Goal: Task Accomplishment & Management: Use online tool/utility

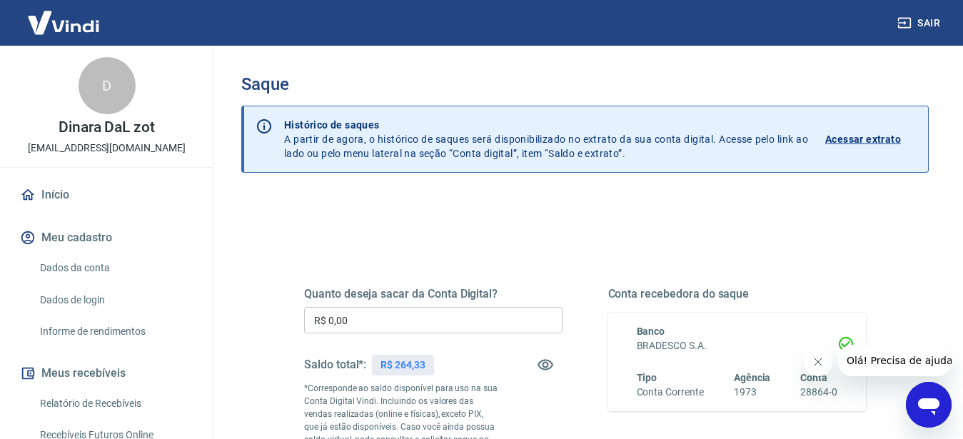
click at [405, 315] on input "R$ 0,00" at bounding box center [433, 320] width 258 height 26
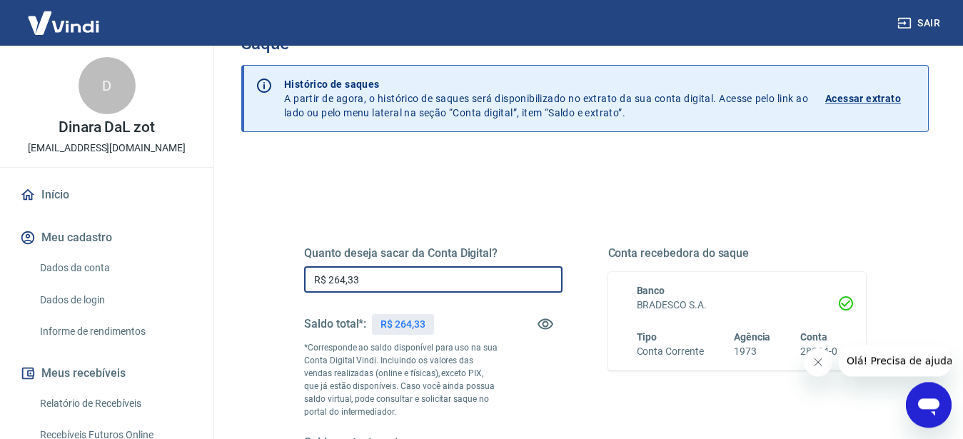
scroll to position [73, 0]
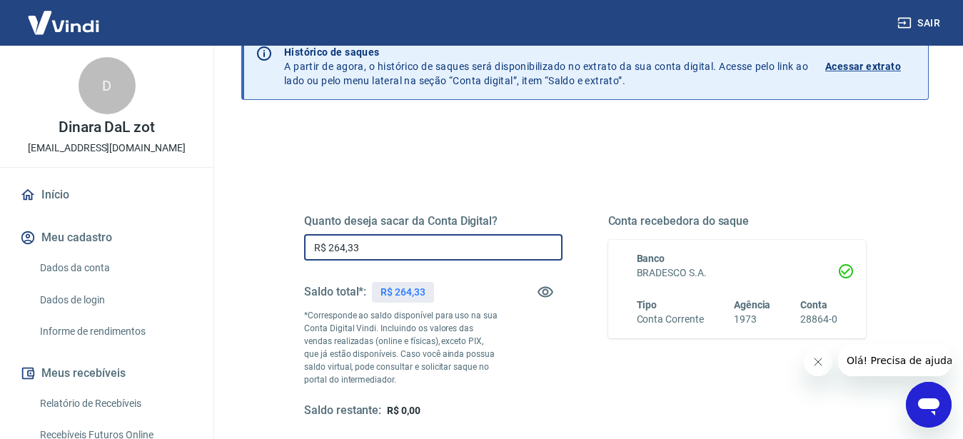
type input "R$ 264,33"
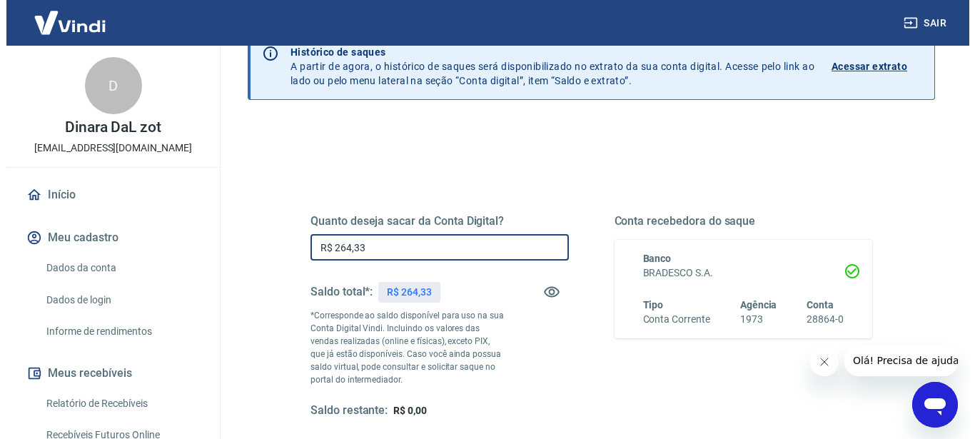
scroll to position [280, 0]
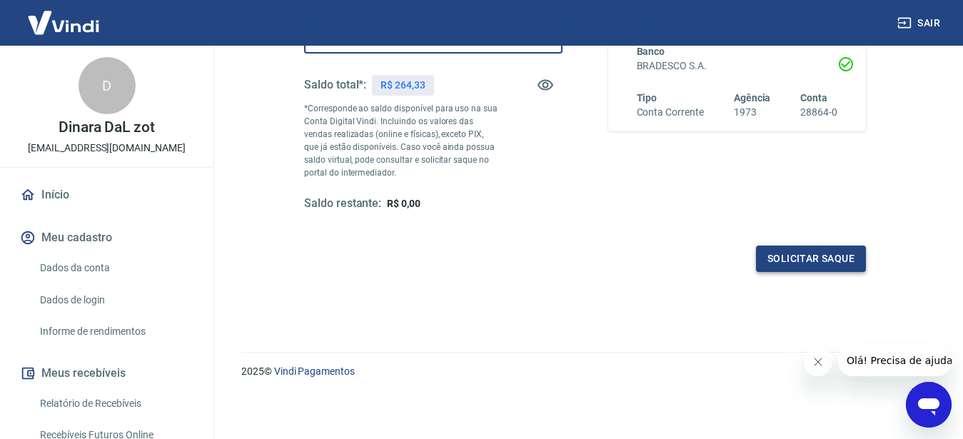
click at [778, 261] on button "Solicitar saque" at bounding box center [811, 259] width 110 height 26
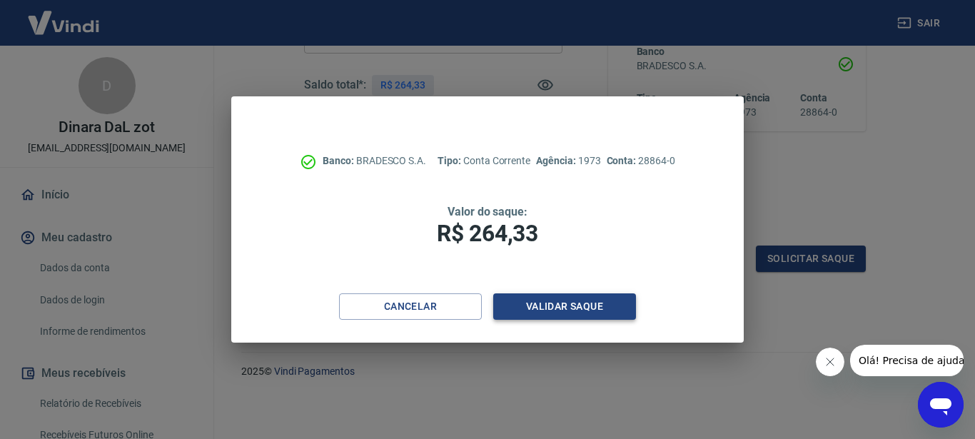
click at [594, 311] on button "Validar saque" at bounding box center [564, 306] width 143 height 26
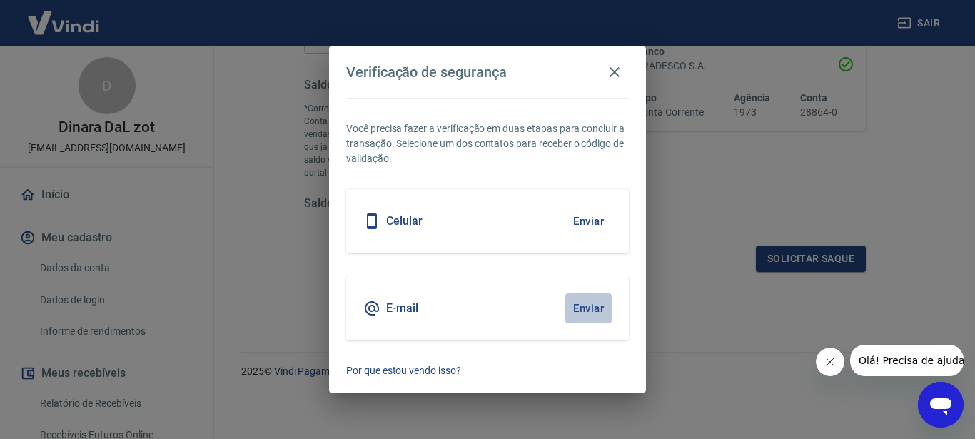
click at [585, 303] on button "Enviar" at bounding box center [588, 308] width 46 height 30
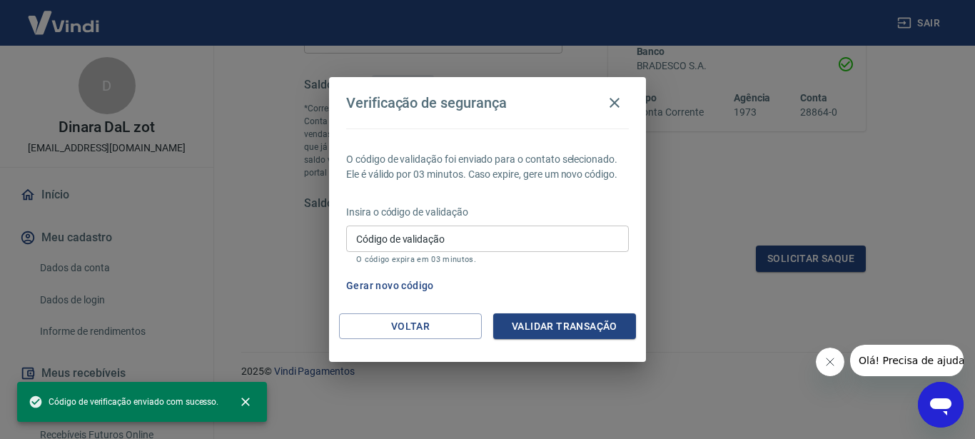
click at [505, 234] on input "Código de validação" at bounding box center [487, 239] width 283 height 26
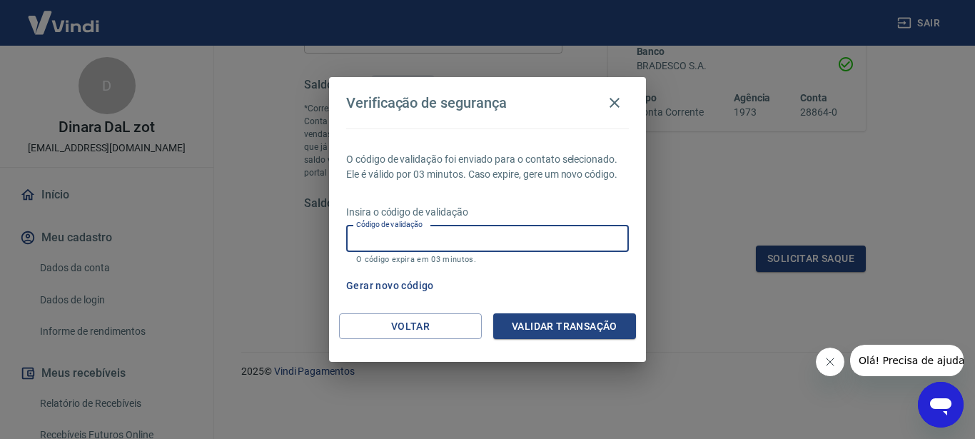
click at [504, 231] on input "Código de validação" at bounding box center [487, 239] width 283 height 26
type input "836224"
click at [580, 328] on button "Validar transação" at bounding box center [564, 326] width 143 height 26
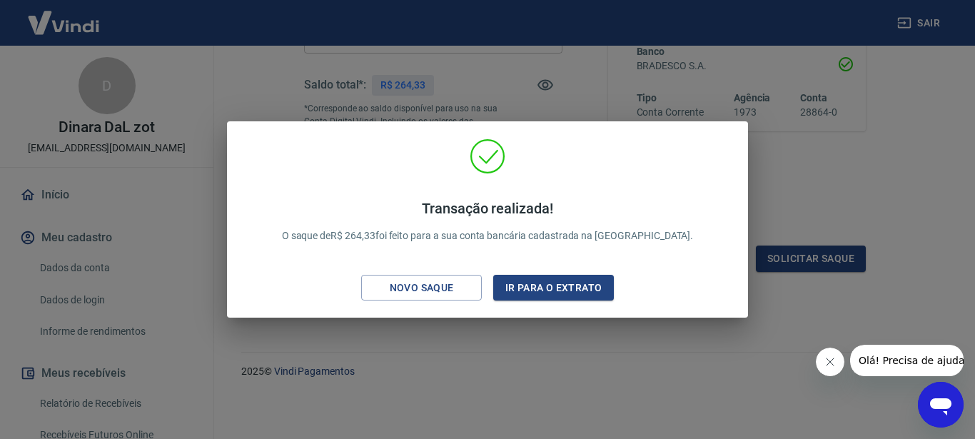
click at [741, 358] on div "Transação realizada! O saque de R$ 264,33 foi feito para a sua conta bancária c…" at bounding box center [487, 219] width 975 height 439
